Goal: Communication & Community: Answer question/provide support

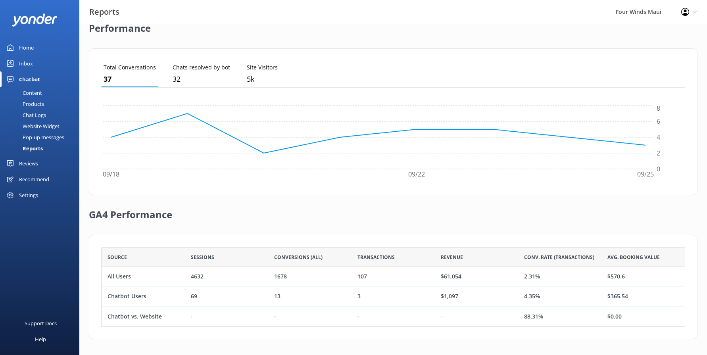
scroll to position [74, 578]
click at [25, 89] on div "Content" at bounding box center [23, 92] width 37 height 11
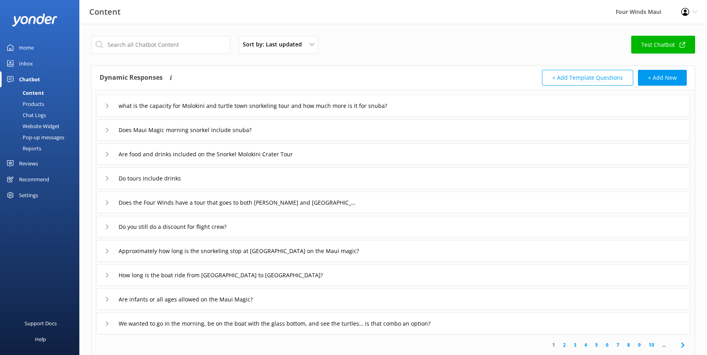
click at [21, 62] on div "Inbox" at bounding box center [26, 64] width 14 height 16
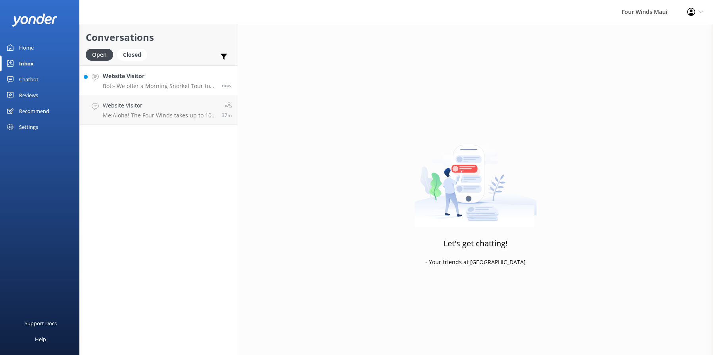
click at [185, 85] on p "Bot: - We offer a Morning Snorkel Tour to Molokini Crater: [DOMAIN_NAME][URL]. …" at bounding box center [159, 86] width 113 height 7
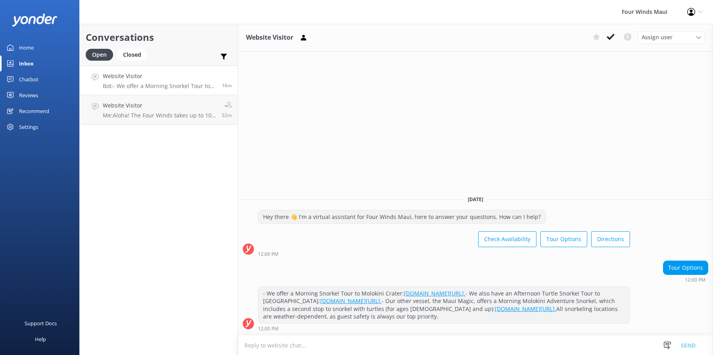
click at [181, 73] on h4 "Website Visitor" at bounding box center [159, 76] width 113 height 9
click at [173, 118] on p "Me: Aloha! The Four Winds takes up to 100 pax and the Maui Magic takes up to 45…" at bounding box center [161, 115] width 116 height 7
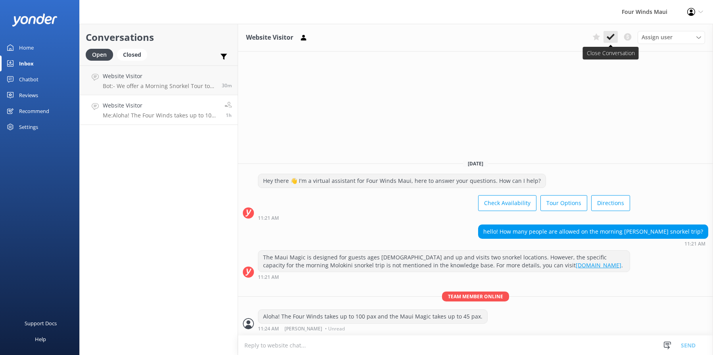
click at [614, 41] on icon at bounding box center [611, 37] width 8 height 8
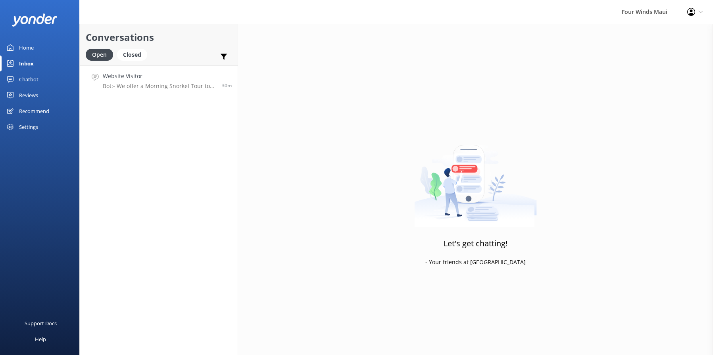
click at [202, 77] on h4 "Website Visitor" at bounding box center [159, 76] width 113 height 9
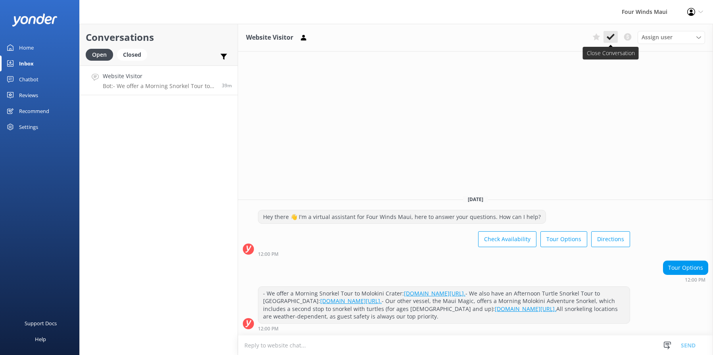
click at [608, 39] on icon at bounding box center [611, 37] width 8 height 8
